Goal: Task Accomplishment & Management: Use online tool/utility

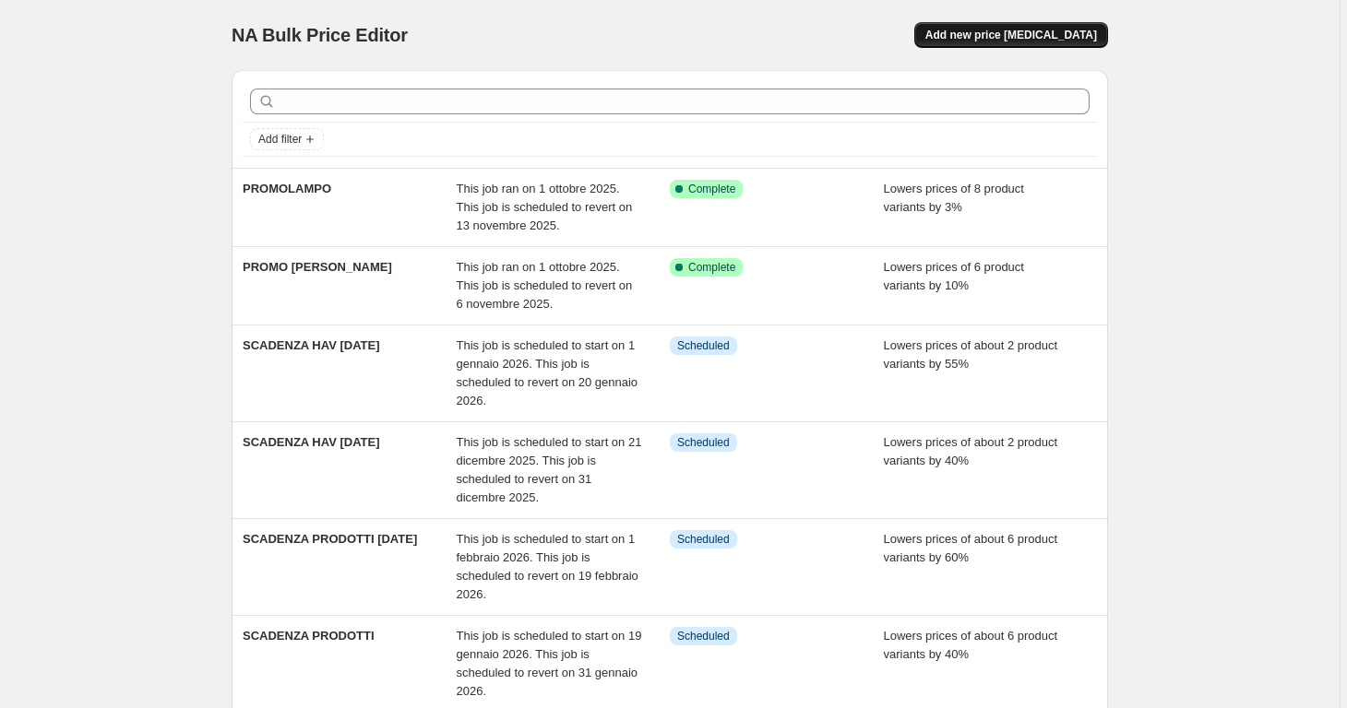
click at [1035, 41] on span "Add new price [MEDICAL_DATA]" at bounding box center [1011, 35] width 172 height 15
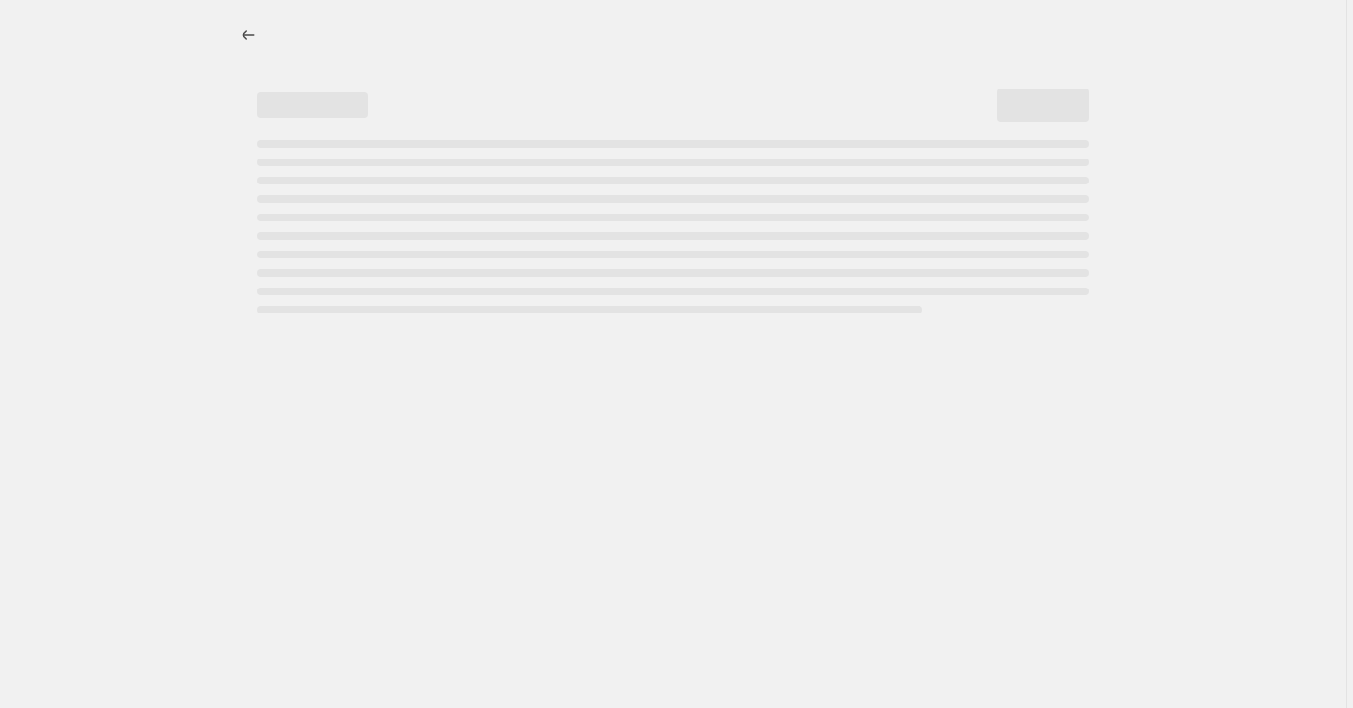
select select "percentage"
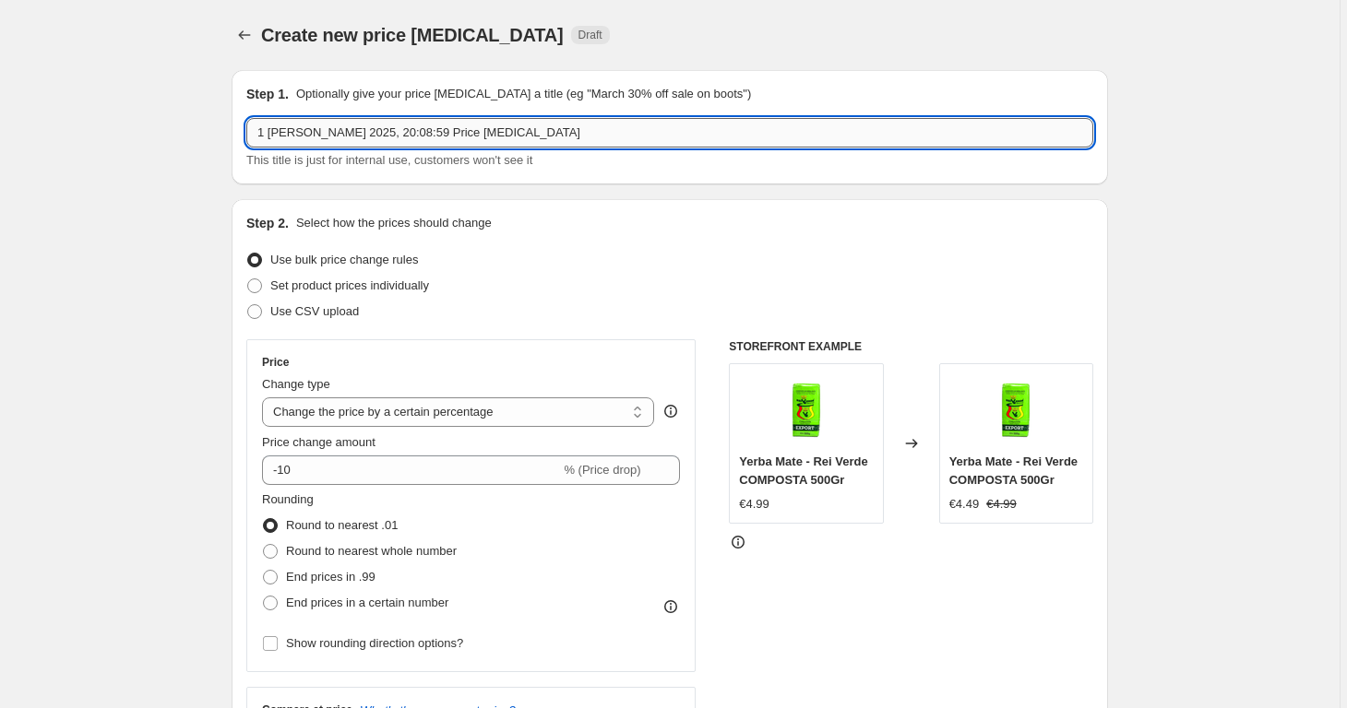
click at [445, 134] on input "1 [PERSON_NAME] 2025, 20:08:59 Price [MEDICAL_DATA]" at bounding box center [669, 133] width 847 height 30
type input "M"
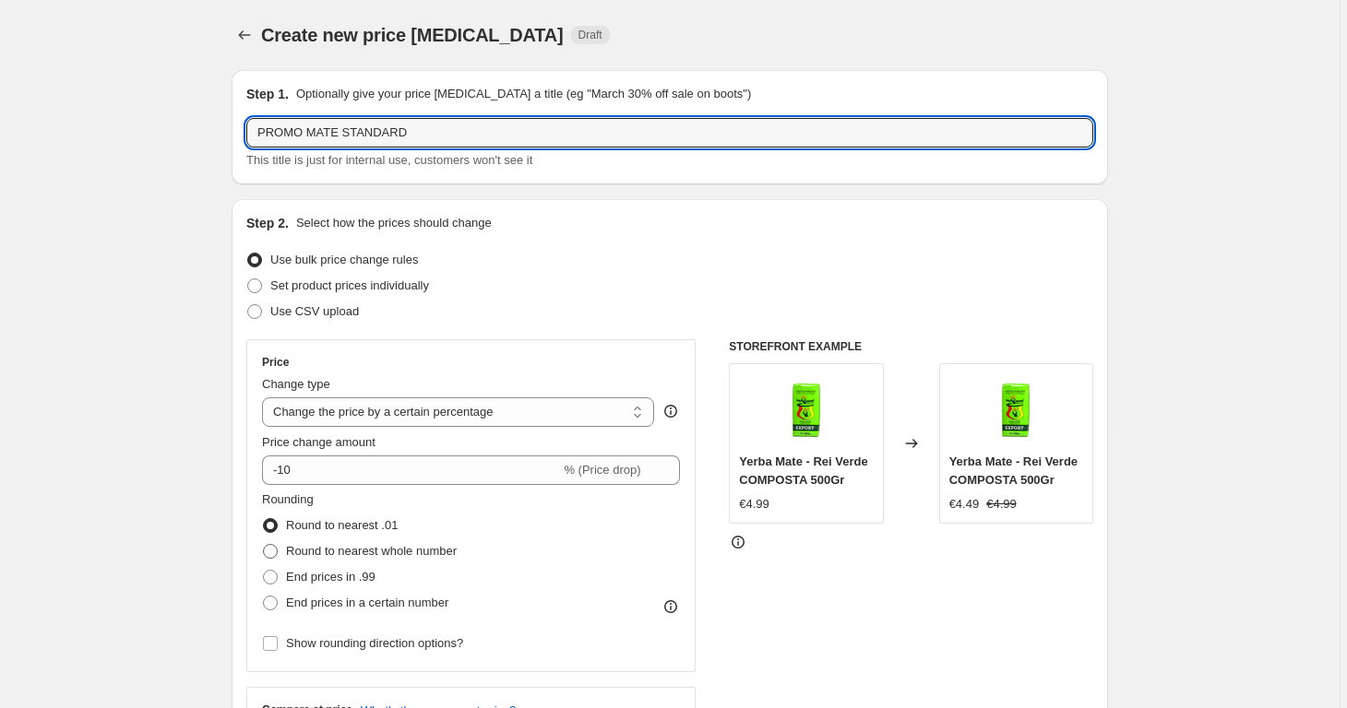
scroll to position [227, 0]
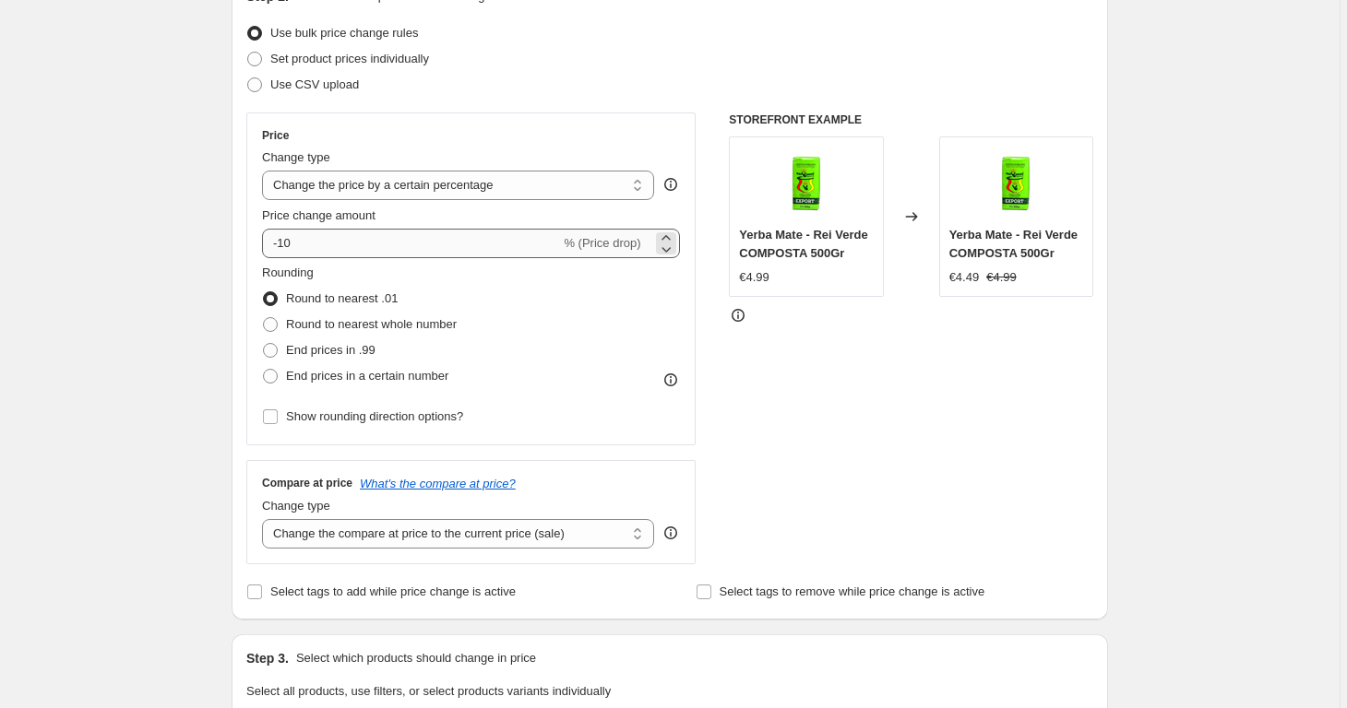
type input "PROMO MATE STANDARD"
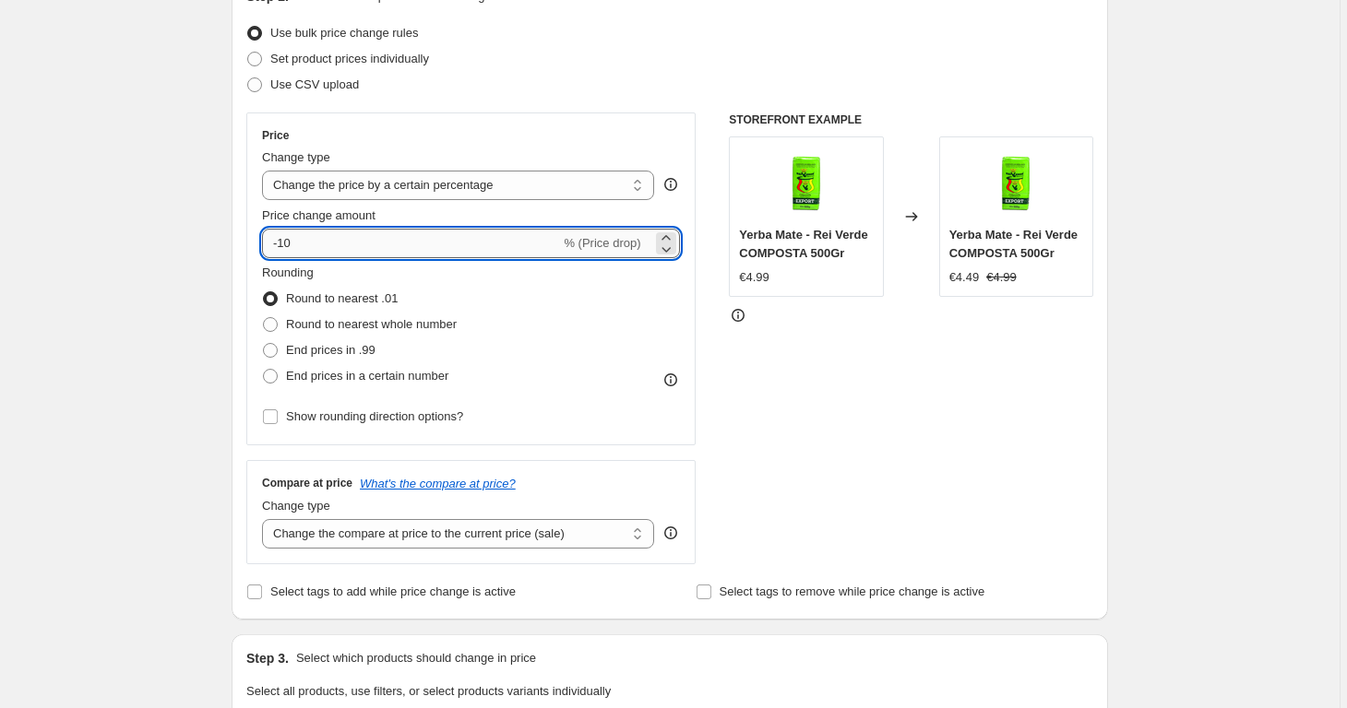
click at [441, 238] on input "-10" at bounding box center [411, 244] width 298 height 30
type input "-1"
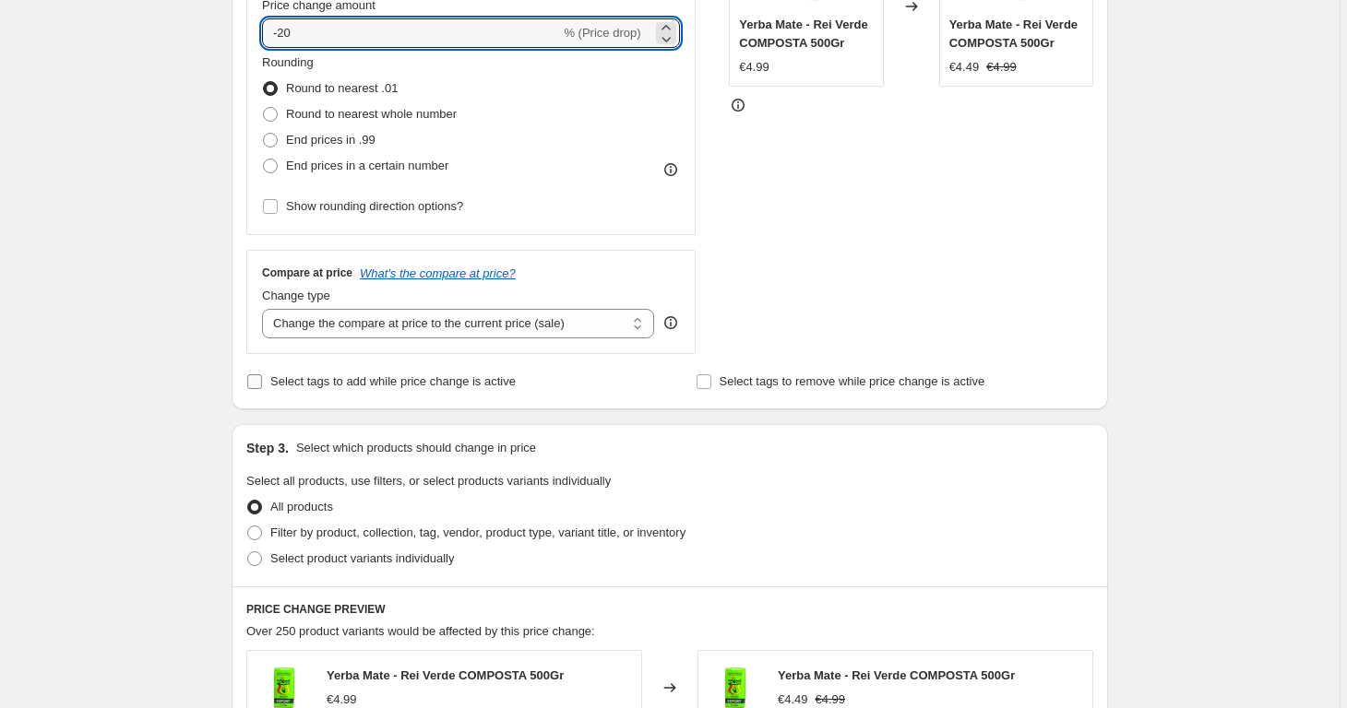
type input "-20"
click at [463, 377] on span "Select tags to add while price change is active" at bounding box center [392, 381] width 245 height 14
click at [262, 377] on input "Select tags to add while price change is active" at bounding box center [254, 381] width 15 height 15
checkbox input "true"
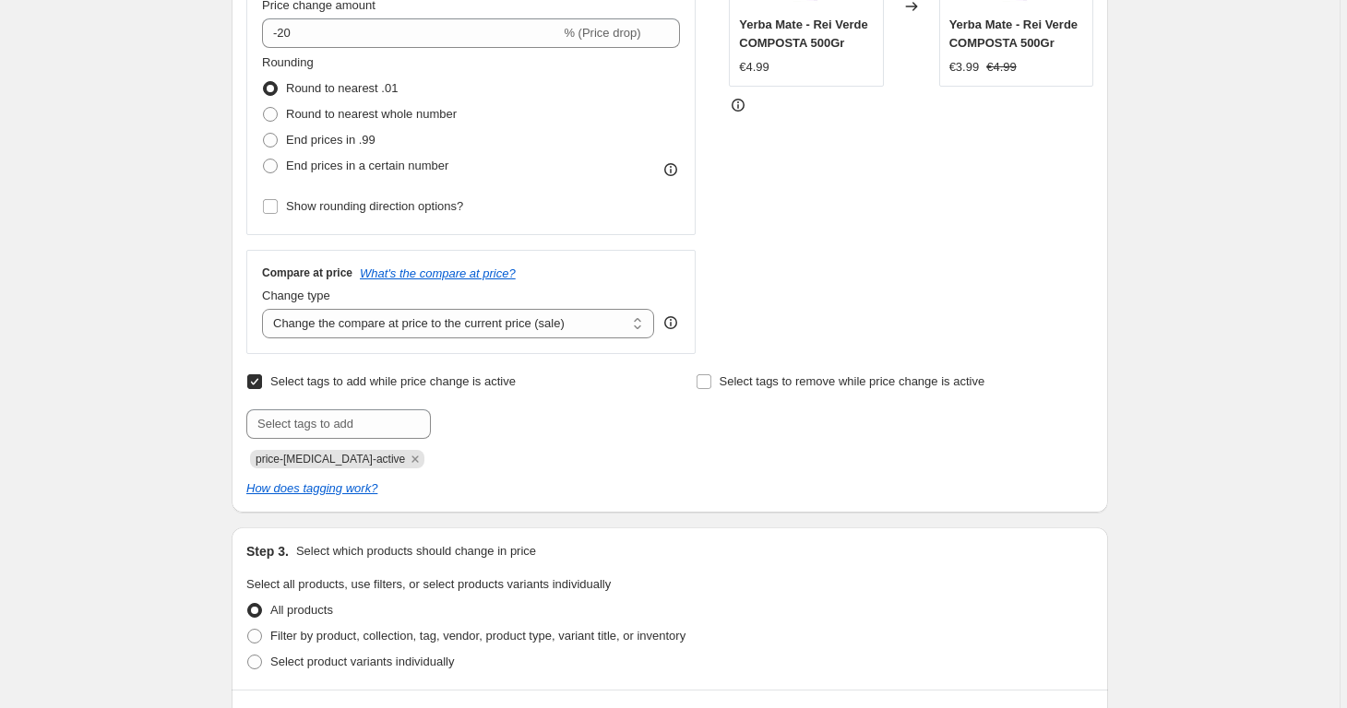
scroll to position [642, 0]
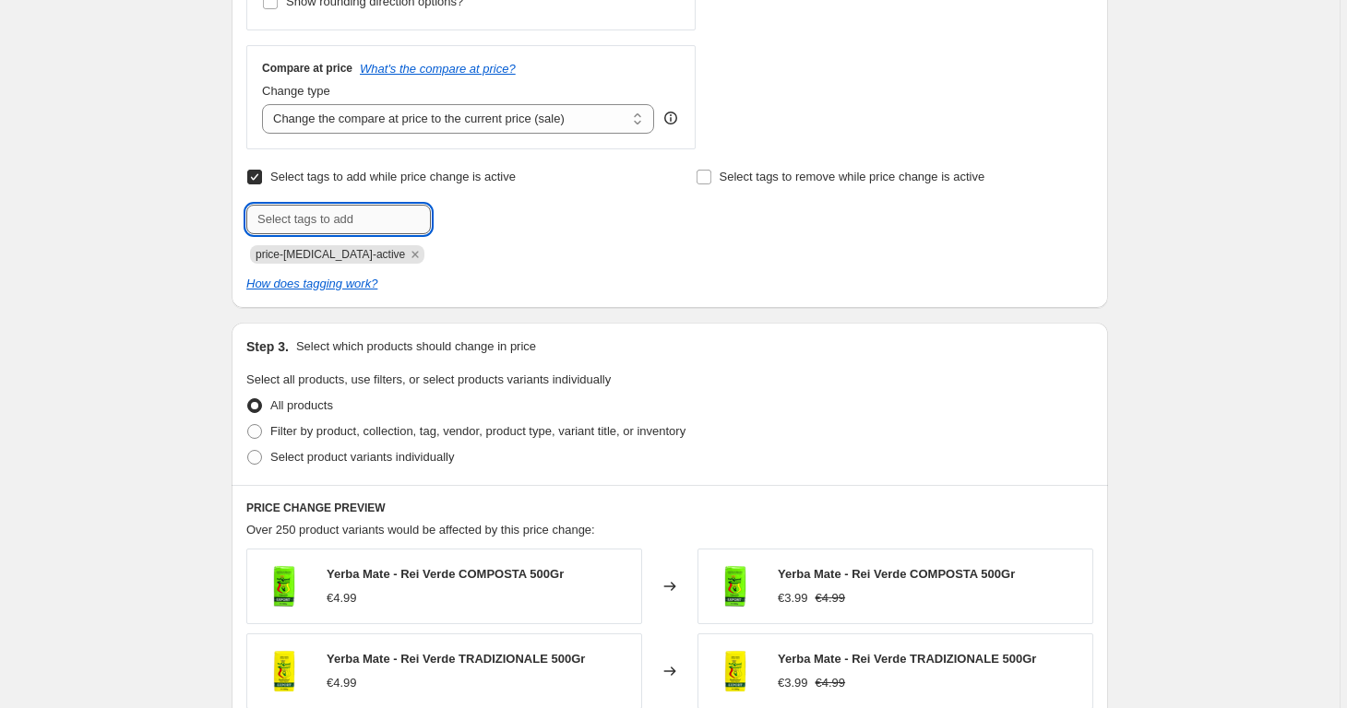
click at [362, 220] on input "text" at bounding box center [338, 220] width 184 height 30
type input "PROMO [PERSON_NAME]"
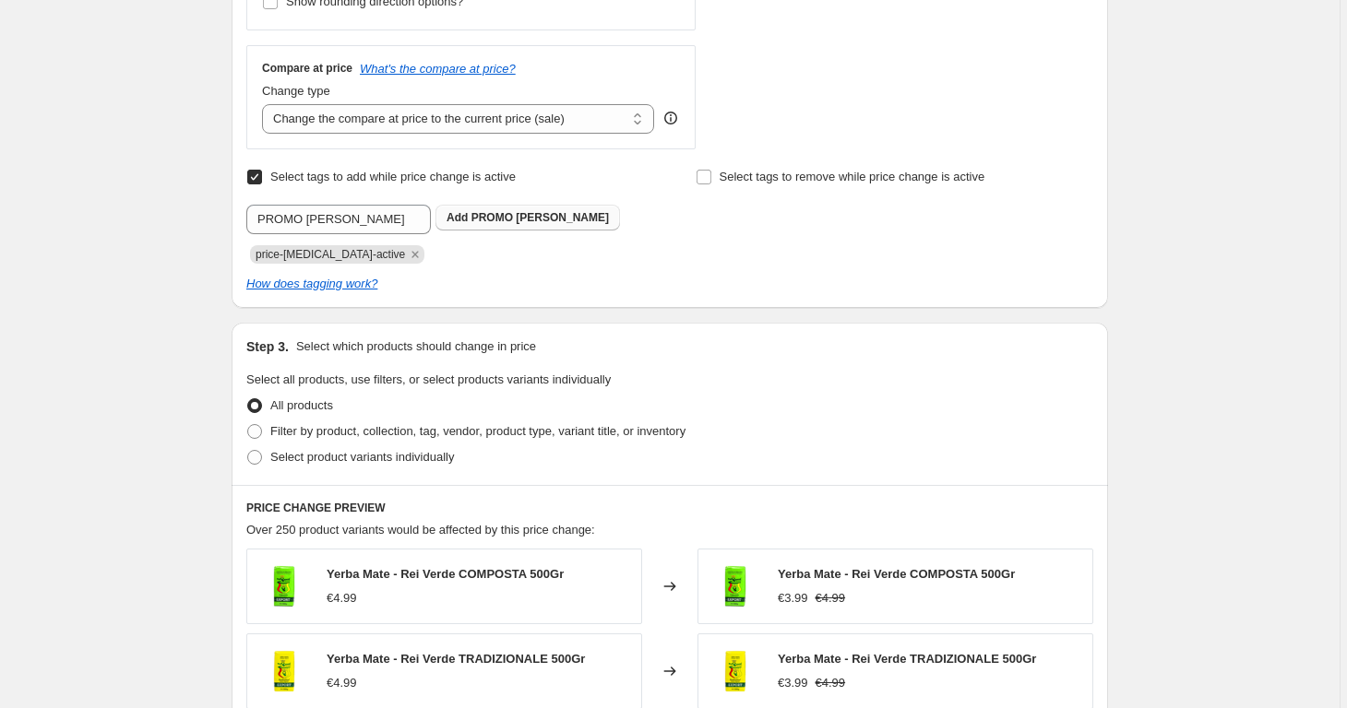
click at [455, 217] on b "Add" at bounding box center [456, 217] width 21 height 13
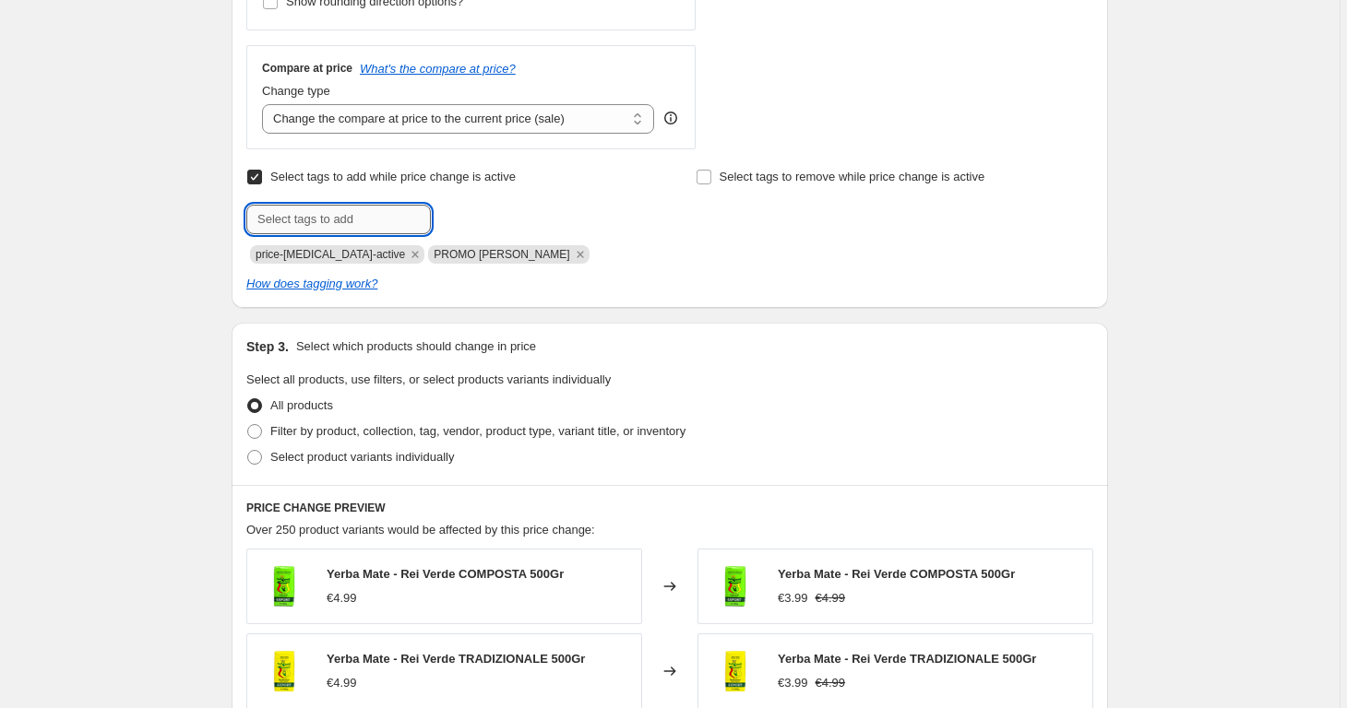
click at [325, 225] on input "text" at bounding box center [338, 220] width 184 height 30
click at [309, 223] on input "PROMO [PERSON_NAME]" at bounding box center [338, 220] width 184 height 30
type input "PROMOLAMPO"
click at [522, 212] on span "PROMOLAMPO" at bounding box center [512, 217] width 82 height 13
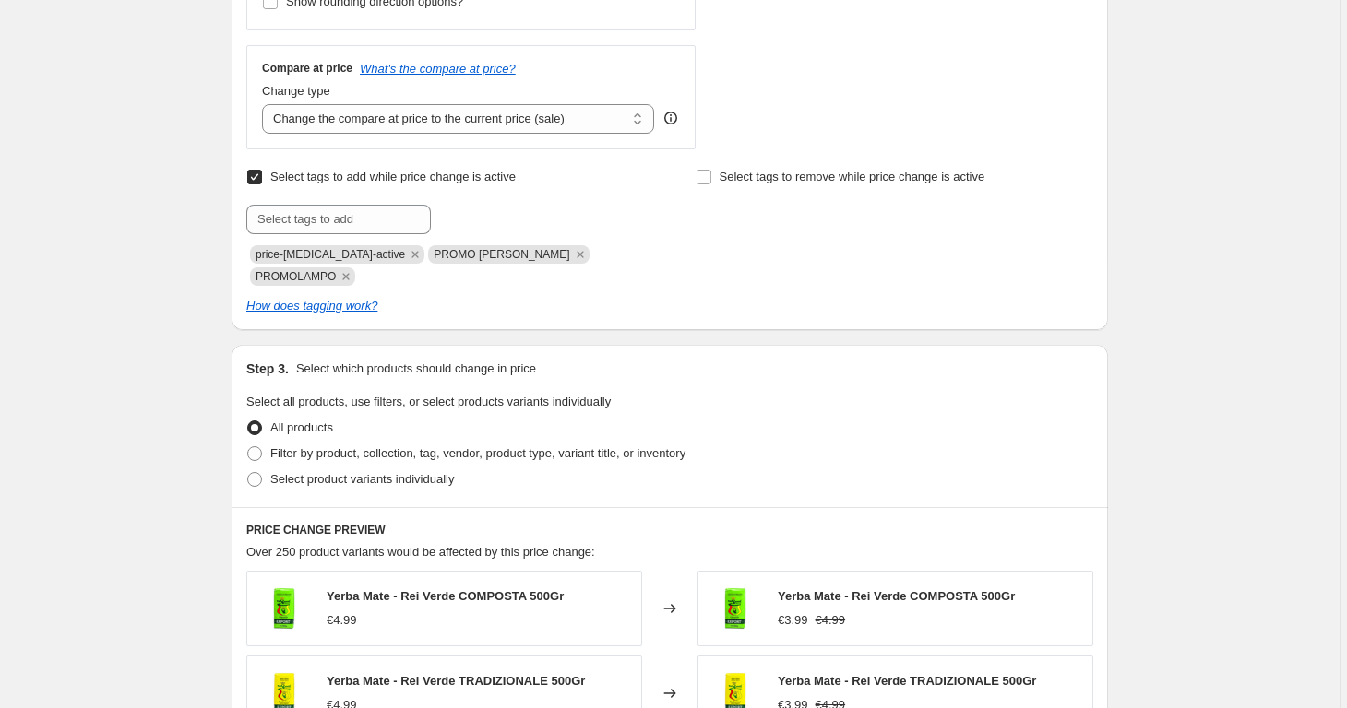
scroll to position [971, 0]
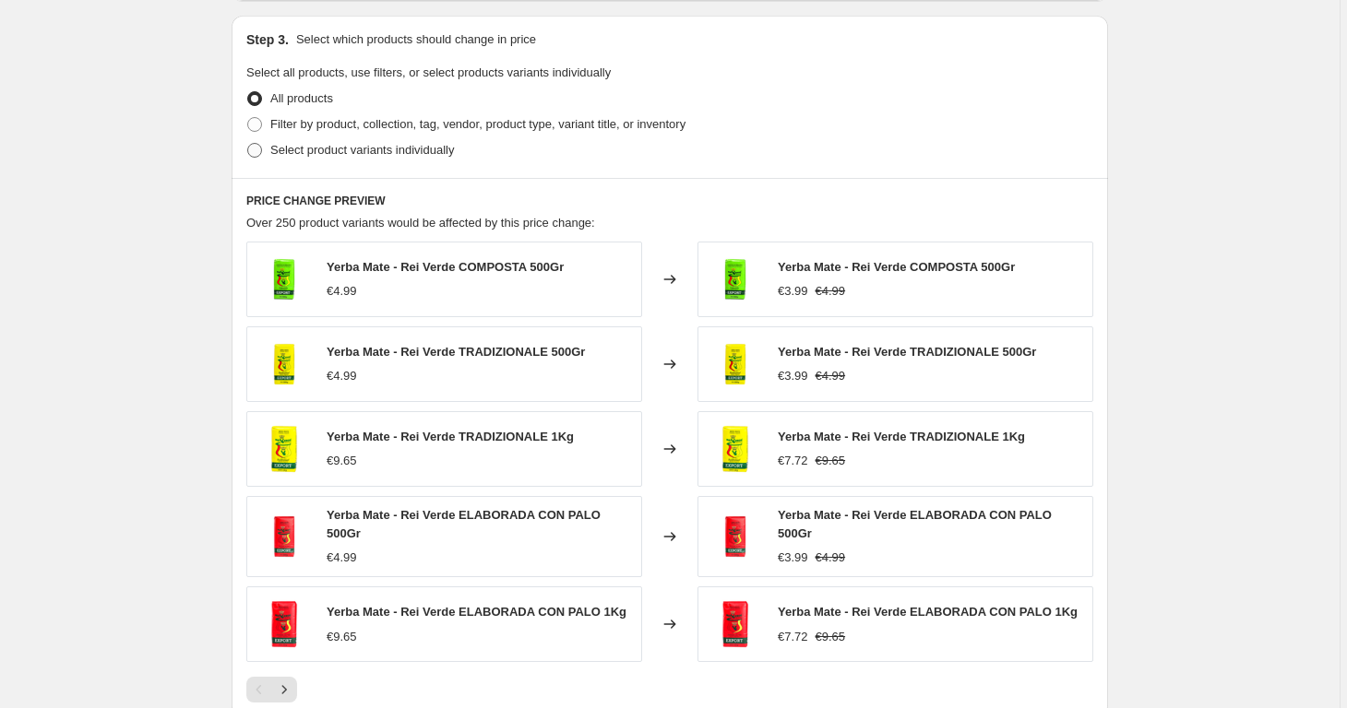
click at [444, 143] on span "Select product variants individually" at bounding box center [362, 150] width 184 height 14
click at [248, 143] on input "Select product variants individually" at bounding box center [247, 143] width 1 height 1
radio input "true"
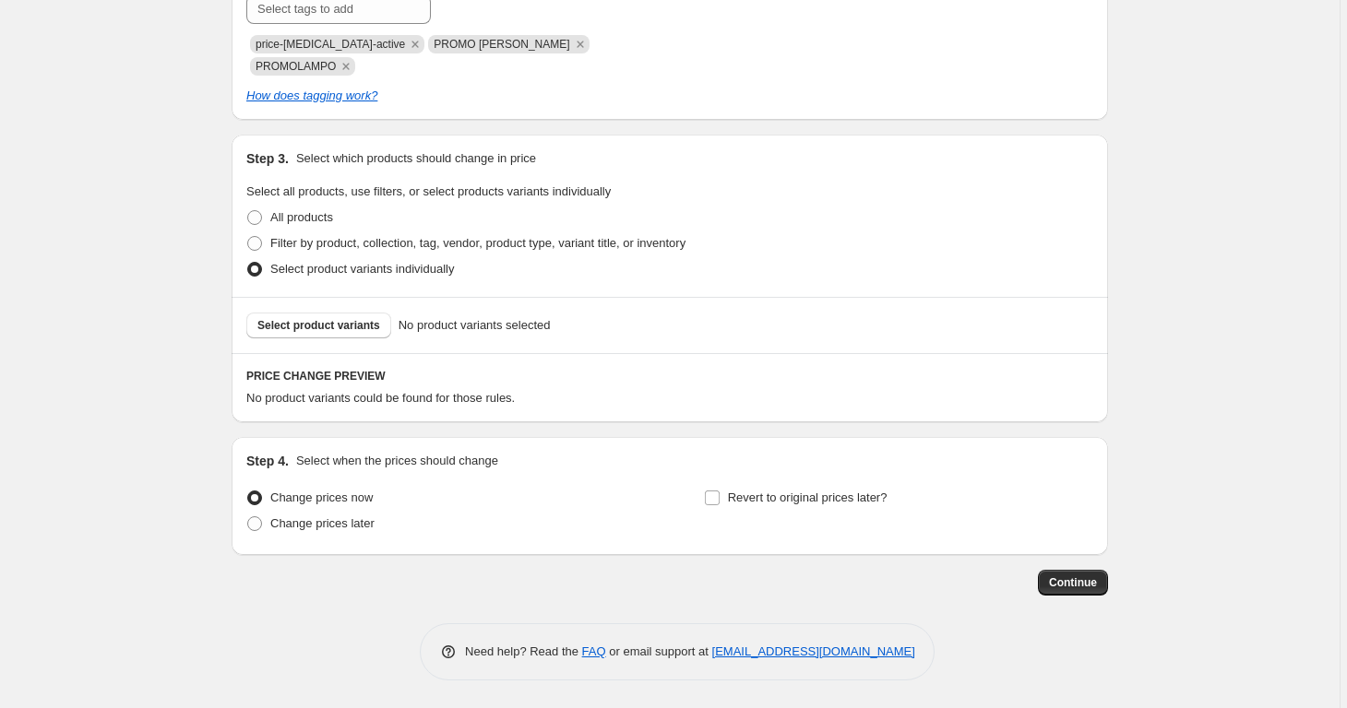
scroll to position [827, 0]
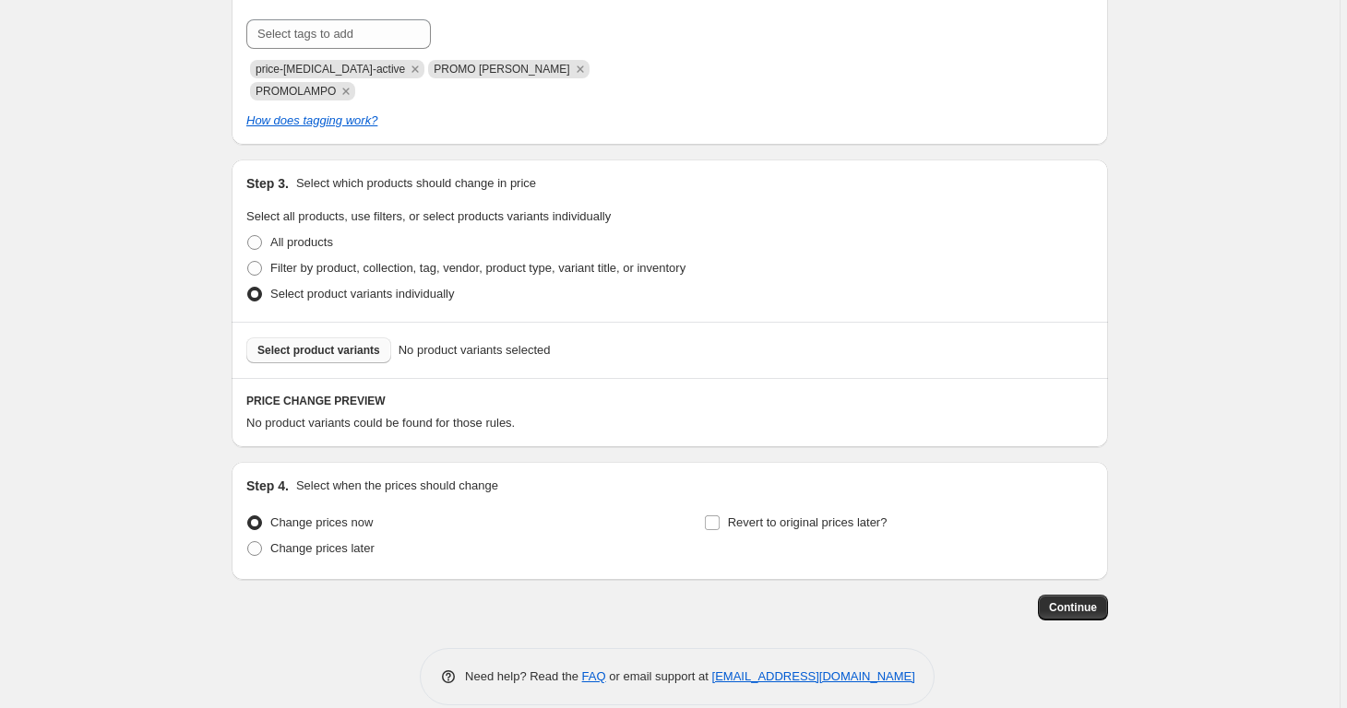
click at [324, 343] on span "Select product variants" at bounding box center [318, 350] width 123 height 15
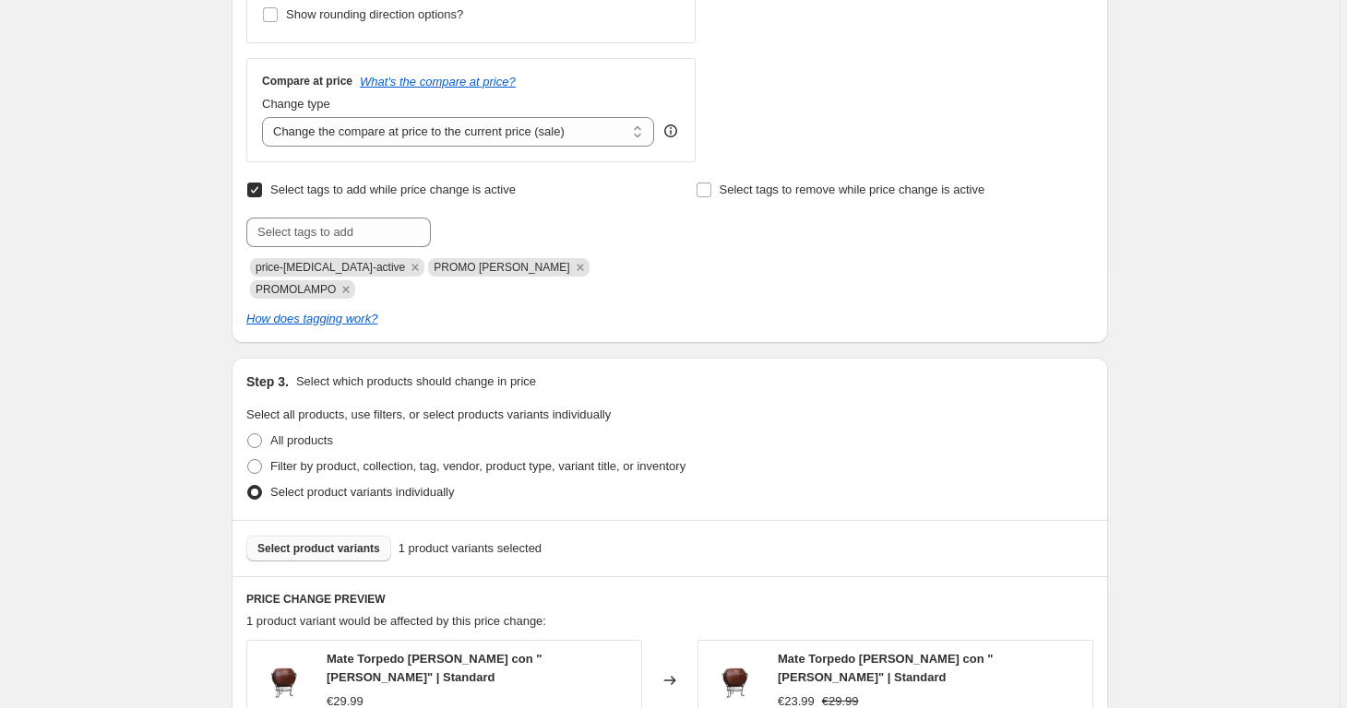
scroll to position [881, 0]
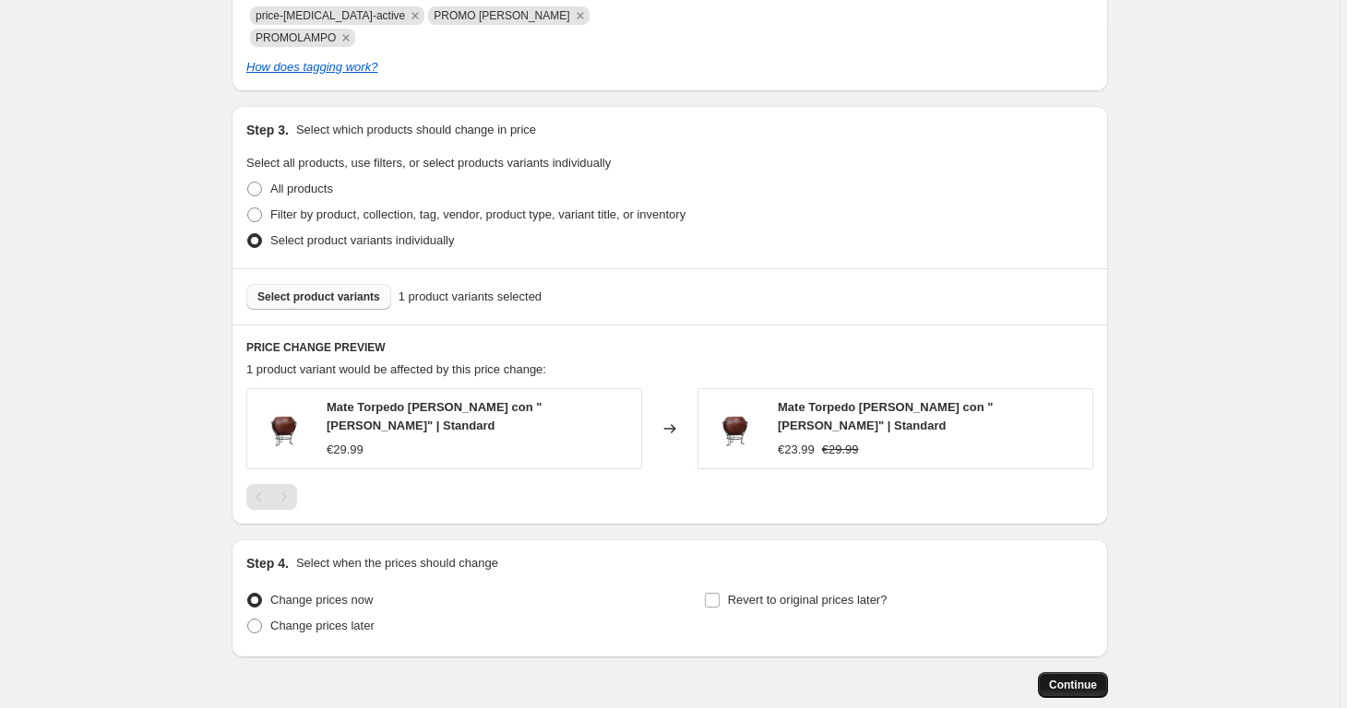
click at [1063, 678] on span "Continue" at bounding box center [1073, 685] width 48 height 15
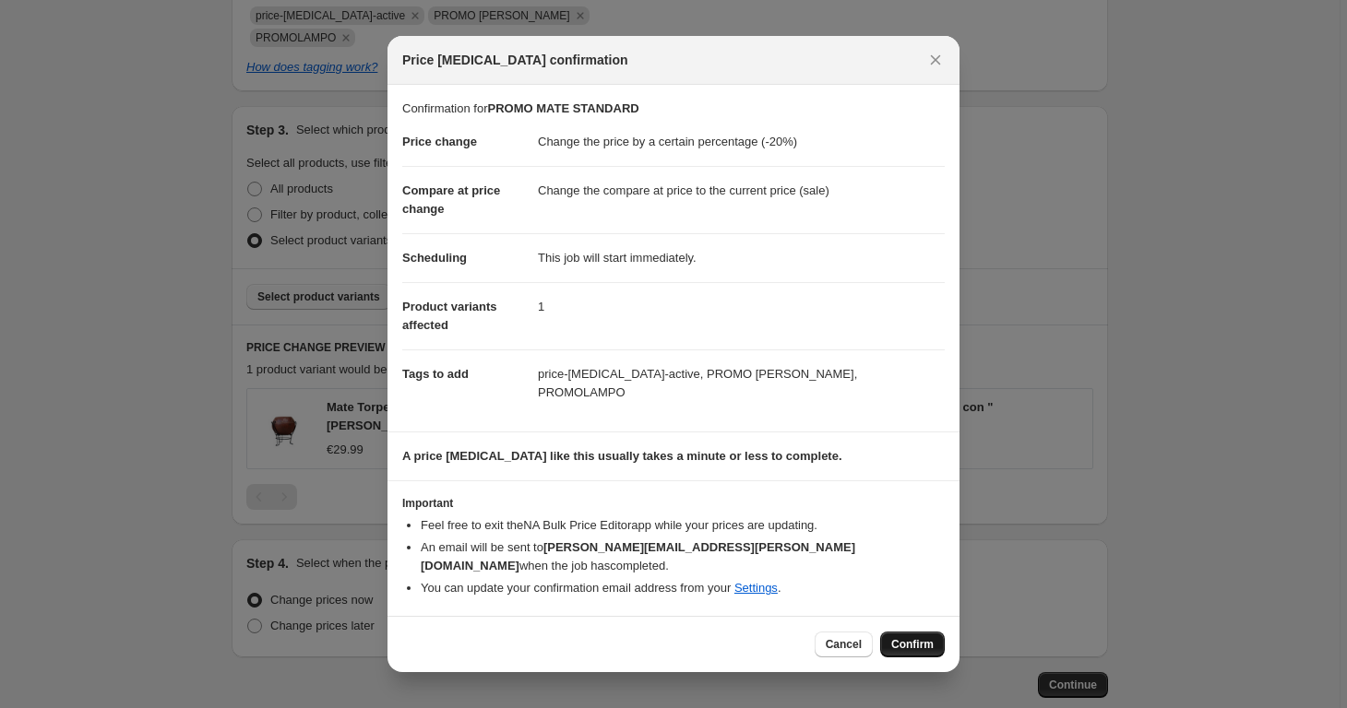
click at [905, 638] on span "Confirm" at bounding box center [912, 644] width 42 height 15
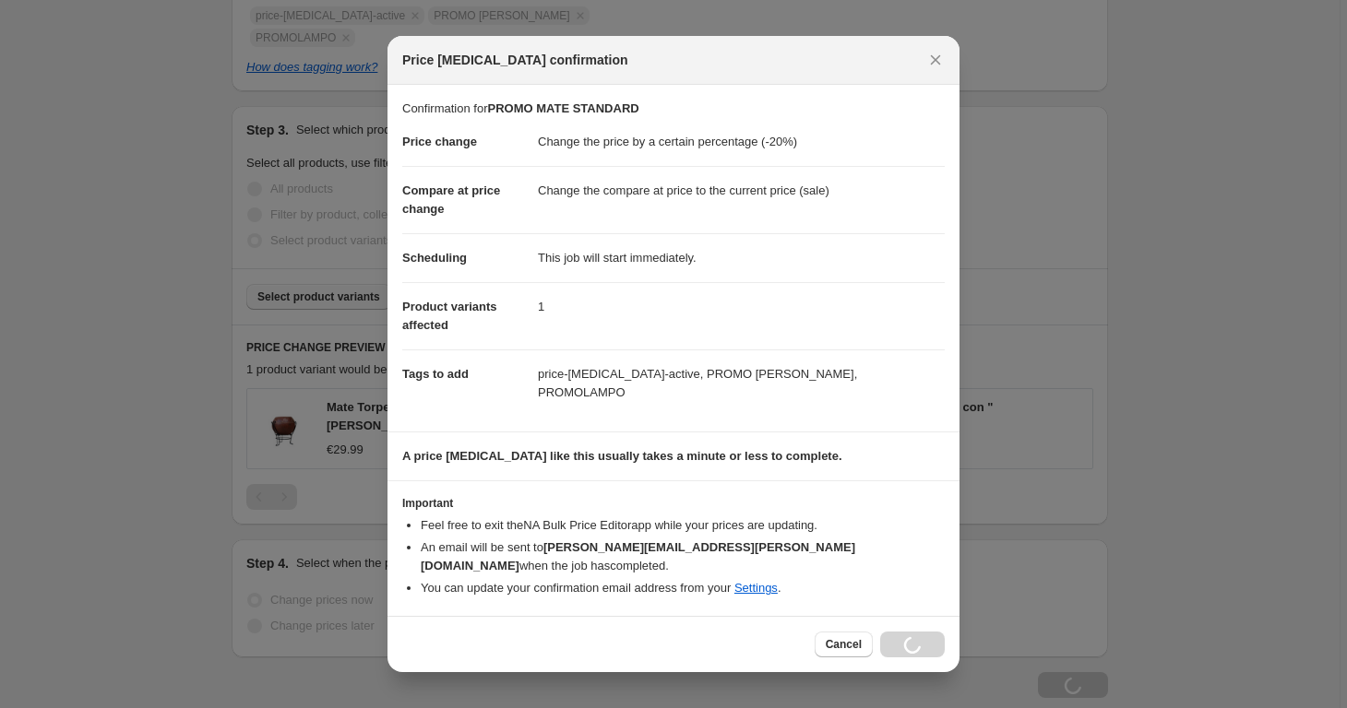
type input "PROMO MATE STANDARD"
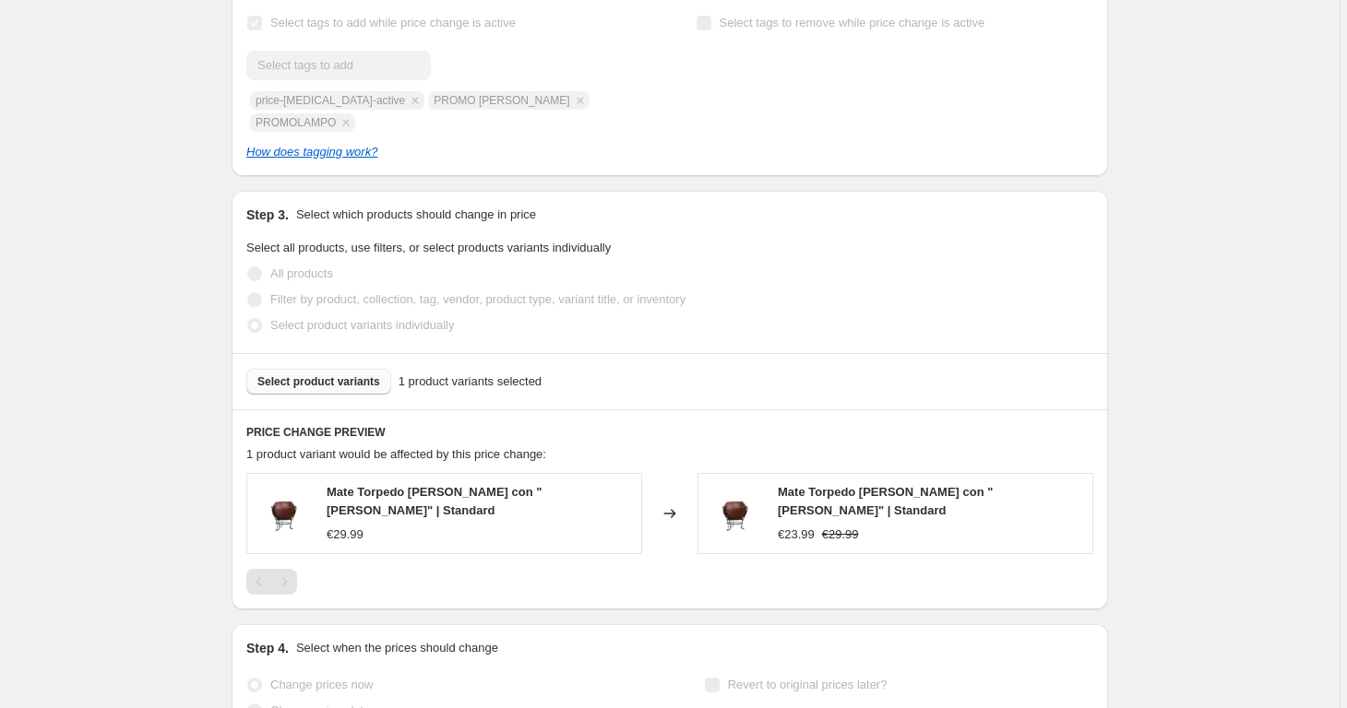
scroll to position [929, 0]
select select "percentage"
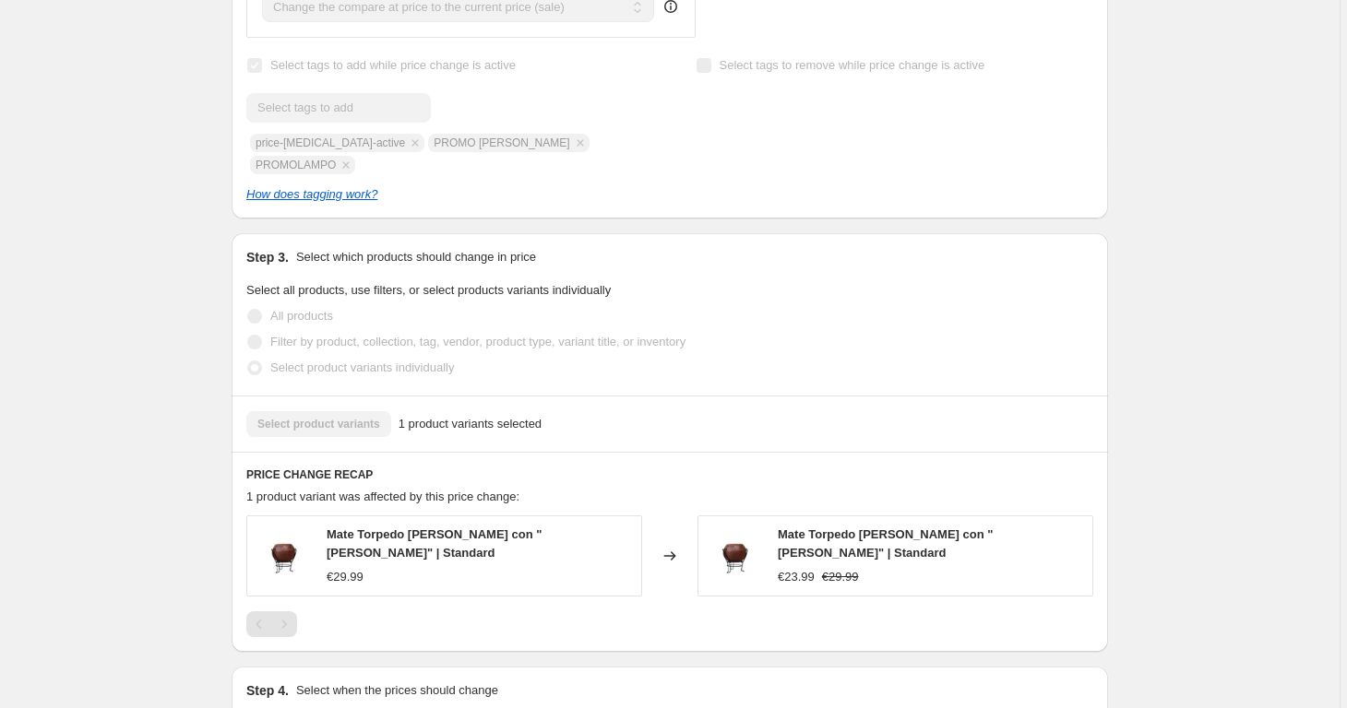
scroll to position [0, 0]
